Goal: Transaction & Acquisition: Obtain resource

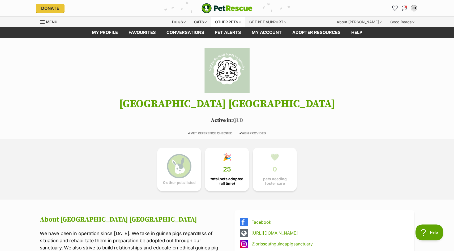
click at [230, 24] on div "Other pets" at bounding box center [227, 22] width 33 height 11
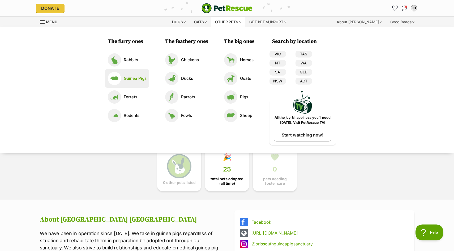
click at [133, 81] on p "Guinea Pigs" at bounding box center [135, 79] width 23 height 6
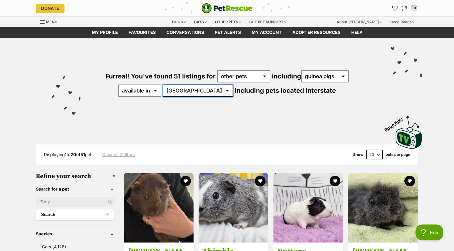
click at [197, 85] on select "Australia ACT NSW QLD TAS VIC WA" at bounding box center [198, 91] width 70 height 12
select select "QLD"
click at [180, 85] on select "Australia ACT NSW QLD TAS VIC WA" at bounding box center [198, 91] width 70 height 12
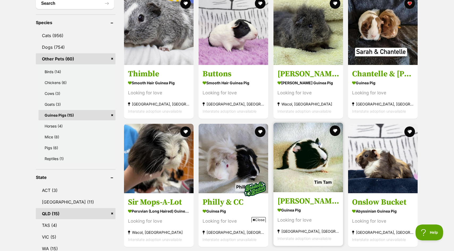
click at [311, 158] on img at bounding box center [307, 157] width 69 height 69
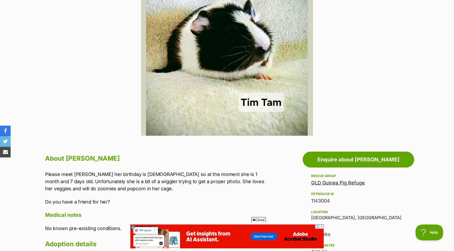
scroll to position [150, 0]
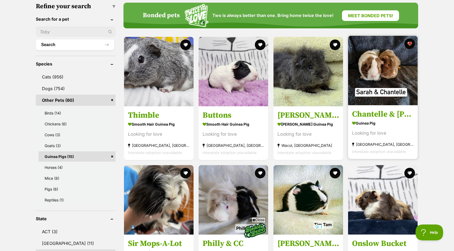
scroll to position [114, 0]
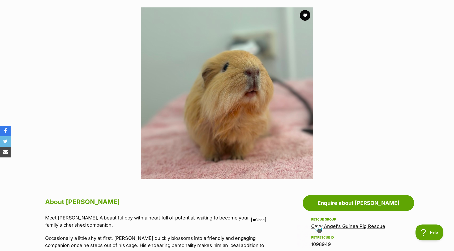
scroll to position [125, 0]
